Goal: Task Accomplishment & Management: Manage account settings

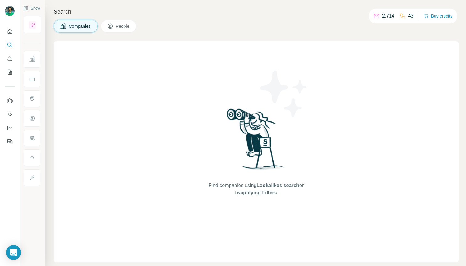
click at [118, 26] on span "People" at bounding box center [123, 26] width 14 height 6
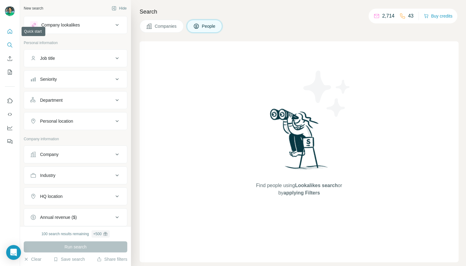
click at [10, 32] on icon "Quick start" at bounding box center [10, 31] width 6 height 6
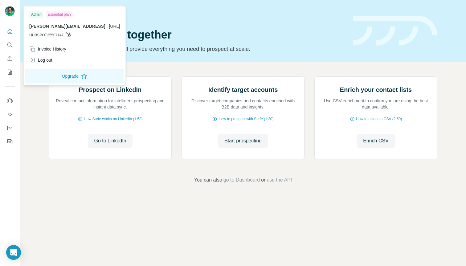
click at [11, 10] on img at bounding box center [10, 11] width 10 height 10
click at [10, 29] on icon "Quick start" at bounding box center [10, 31] width 6 height 6
click at [6, 10] on img at bounding box center [10, 11] width 10 height 10
click at [58, 48] on div "Invoice History" at bounding box center [47, 49] width 37 height 6
click at [58, 46] on div "Invoice History" at bounding box center [75, 48] width 98 height 11
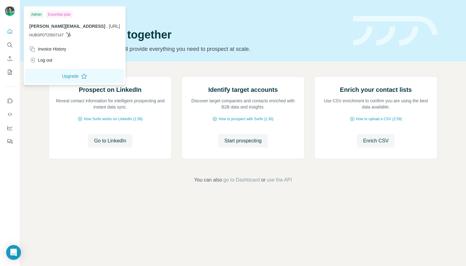
click at [13, 30] on button "Quick start" at bounding box center [10, 31] width 10 height 11
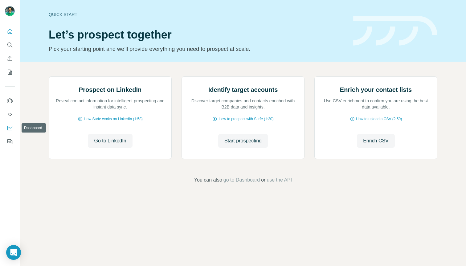
click at [9, 132] on button "Dashboard" at bounding box center [10, 127] width 10 height 11
